Goal: Task Accomplishment & Management: Use online tool/utility

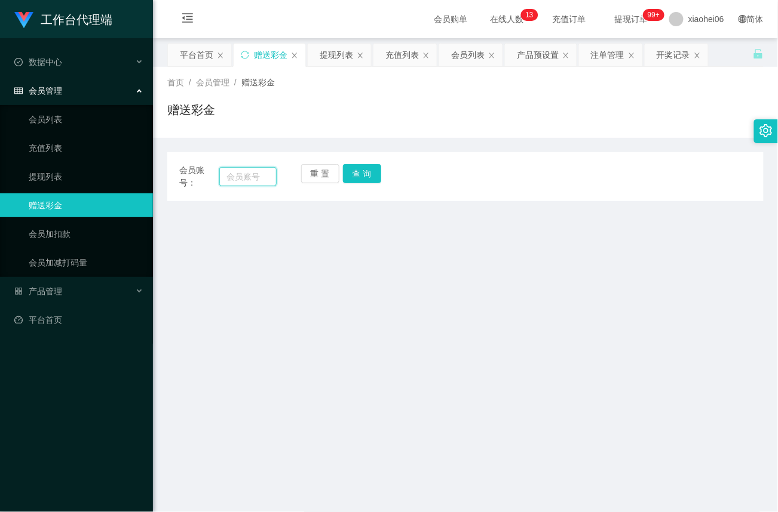
click at [263, 173] on input "text" at bounding box center [247, 176] width 57 height 19
paste input "Lin1206"
type input "Lin1206"
drag, startPoint x: 368, startPoint y: 176, endPoint x: 364, endPoint y: 190, distance: 14.8
click at [368, 176] on button "查 询" at bounding box center [362, 173] width 38 height 19
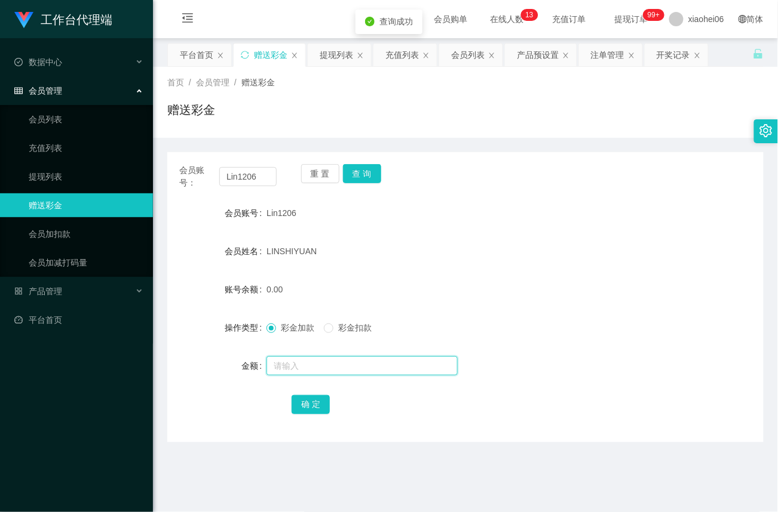
click at [294, 360] on input "text" at bounding box center [361, 366] width 191 height 19
type input "15"
click at [320, 399] on button "确 定" at bounding box center [310, 404] width 38 height 19
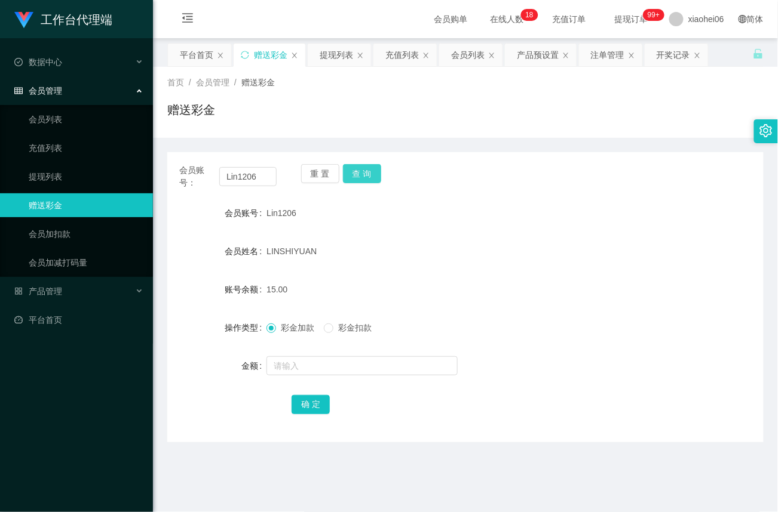
click at [361, 177] on button "查 询" at bounding box center [362, 173] width 38 height 19
click at [309, 362] on input "text" at bounding box center [361, 366] width 191 height 19
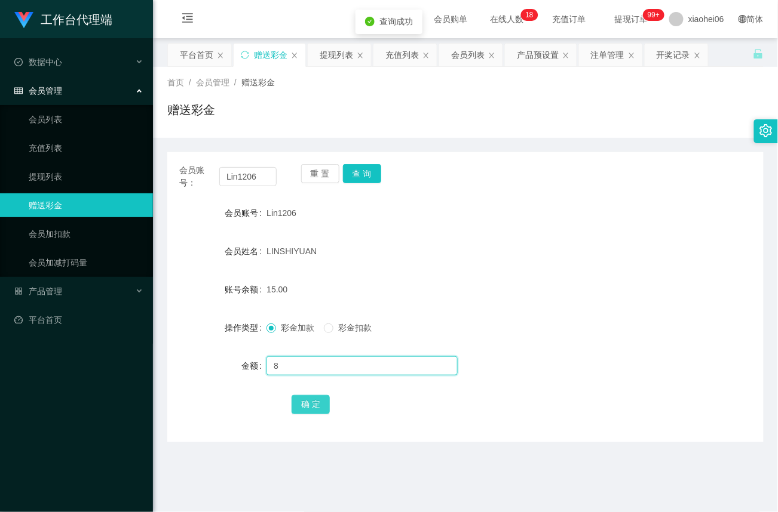
type input "8"
click at [299, 405] on button "确 定" at bounding box center [310, 404] width 38 height 19
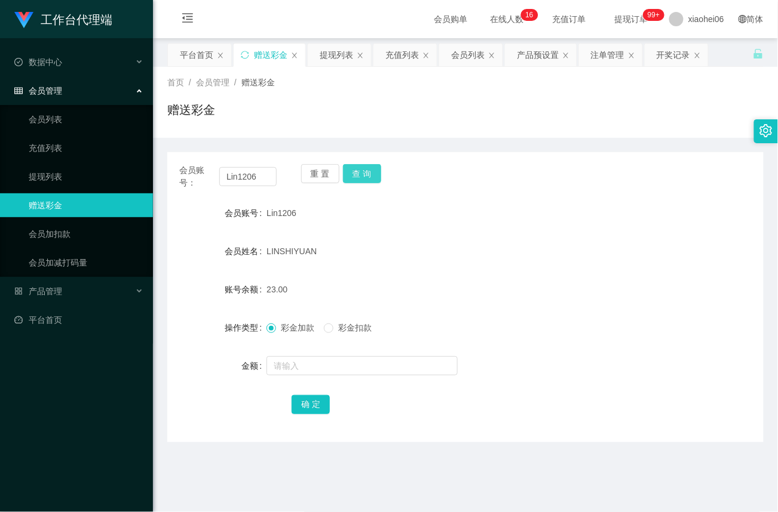
click at [362, 174] on button "查 询" at bounding box center [362, 173] width 38 height 19
click at [317, 369] on input "text" at bounding box center [361, 366] width 191 height 19
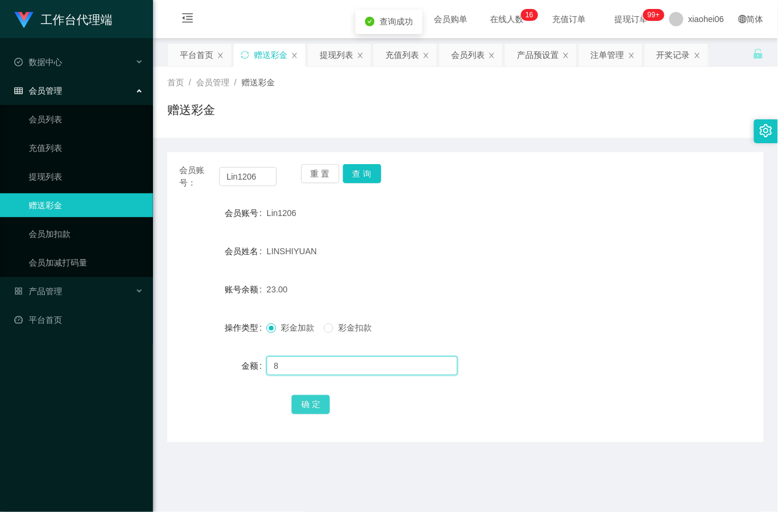
type input "8"
drag, startPoint x: 314, startPoint y: 400, endPoint x: 333, endPoint y: 390, distance: 21.6
click at [314, 401] on button "确 定" at bounding box center [310, 404] width 38 height 19
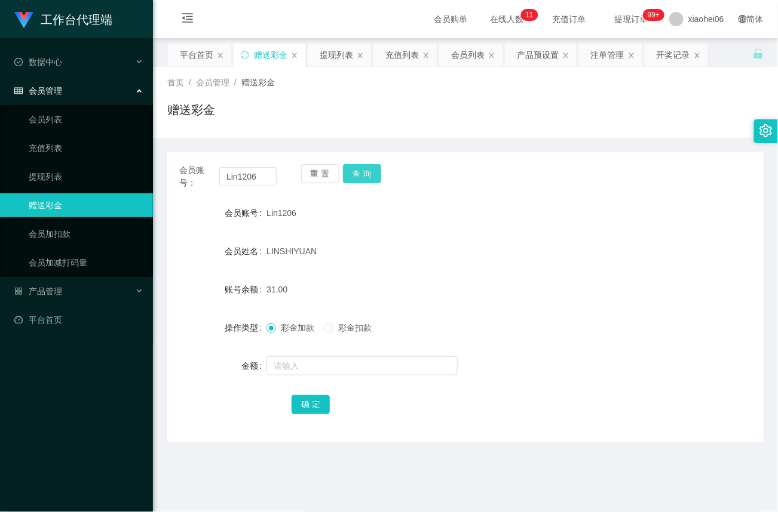
click at [364, 175] on button "查 询" at bounding box center [362, 173] width 38 height 19
click at [364, 175] on div "重 置 查 询" at bounding box center [349, 176] width 97 height 25
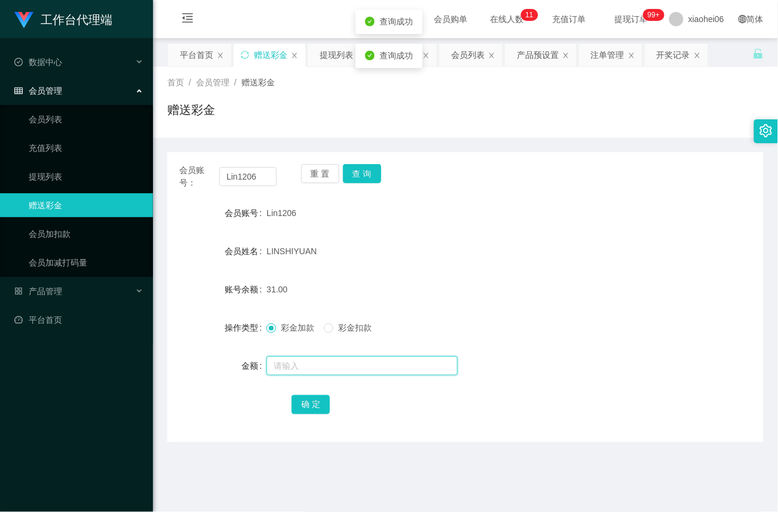
click at [312, 368] on input "text" at bounding box center [361, 366] width 191 height 19
type input "8"
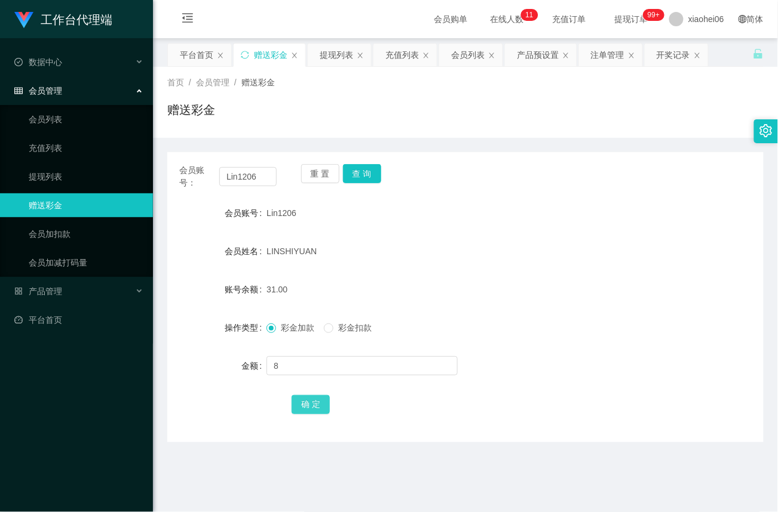
click at [318, 401] on button "确 定" at bounding box center [310, 404] width 38 height 19
click at [56, 228] on link "会员加扣款" at bounding box center [86, 234] width 115 height 24
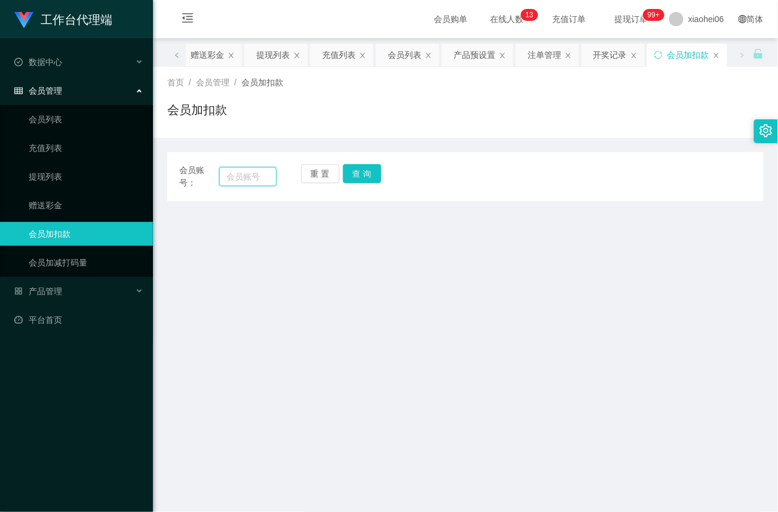
click at [254, 174] on input "text" at bounding box center [247, 176] width 57 height 19
paste input "Lin1206"
type input "Lin1206"
click at [368, 177] on button "查 询" at bounding box center [362, 173] width 38 height 19
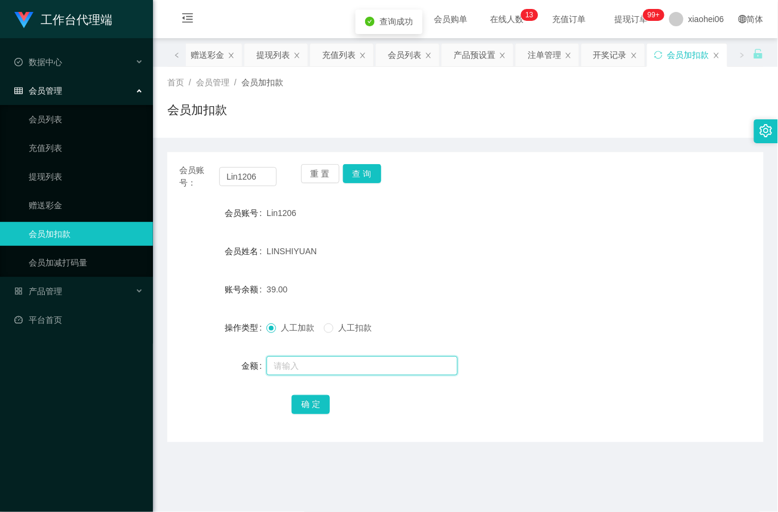
click at [290, 367] on input "text" at bounding box center [361, 366] width 191 height 19
type input "1000"
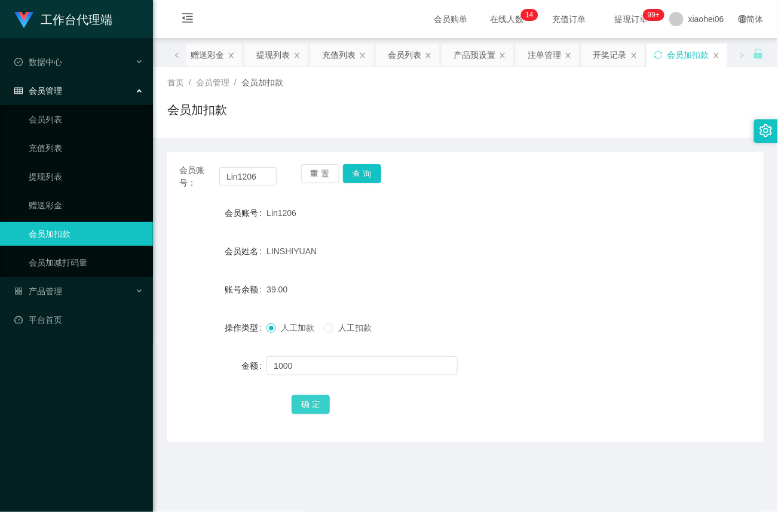
click at [316, 407] on button "确 定" at bounding box center [310, 404] width 38 height 19
